Goal: Task Accomplishment & Management: Use online tool/utility

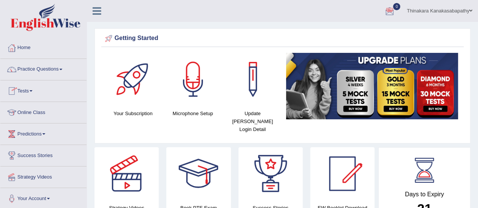
click at [26, 89] on link "Tests" at bounding box center [43, 89] width 86 height 19
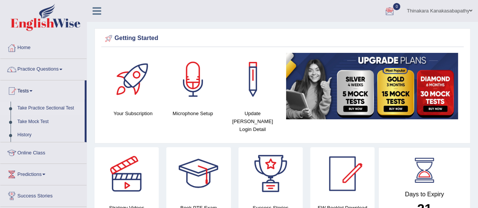
click at [45, 108] on link "Take Practice Sectional Test" at bounding box center [49, 109] width 71 height 14
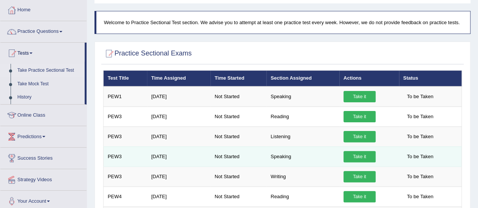
scroll to position [76, 0]
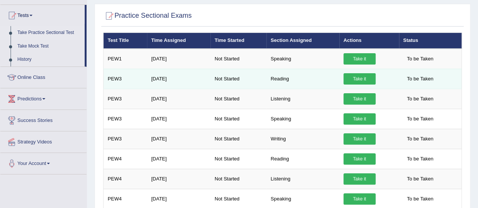
click at [362, 80] on link "Take it" at bounding box center [359, 78] width 32 height 11
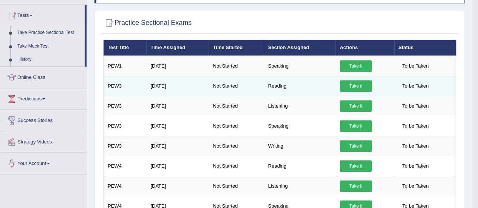
click at [362, 80] on link "Take it" at bounding box center [355, 85] width 32 height 11
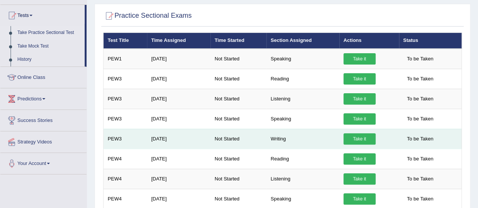
scroll to position [38, 0]
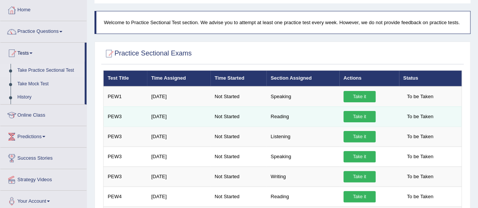
click at [365, 116] on link "Take it" at bounding box center [359, 116] width 32 height 11
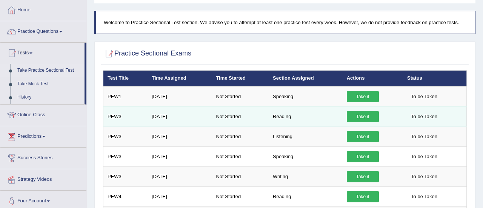
click at [365, 116] on link "Take it" at bounding box center [363, 116] width 32 height 11
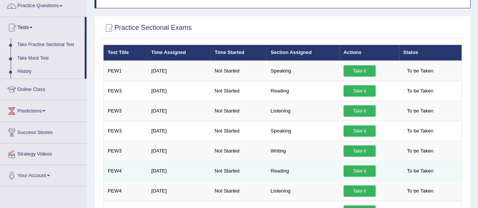
scroll to position [76, 0]
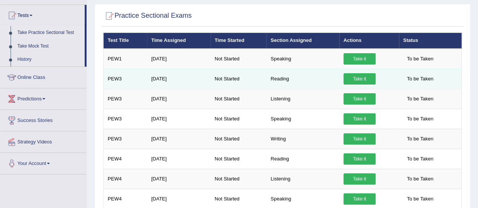
click at [349, 76] on link "Take it" at bounding box center [359, 78] width 32 height 11
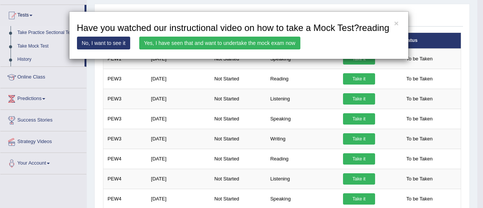
click at [91, 44] on link "No, I want to see it" at bounding box center [104, 43] width 54 height 13
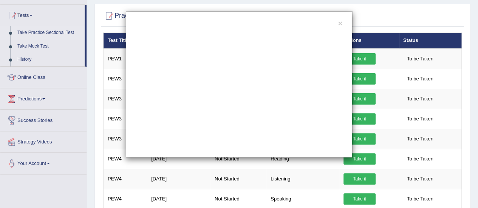
scroll to position [0, 0]
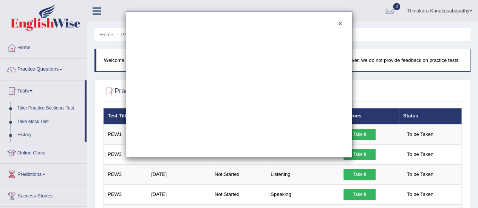
click at [341, 23] on button "×" at bounding box center [340, 23] width 5 height 8
